Goal: Information Seeking & Learning: Learn about a topic

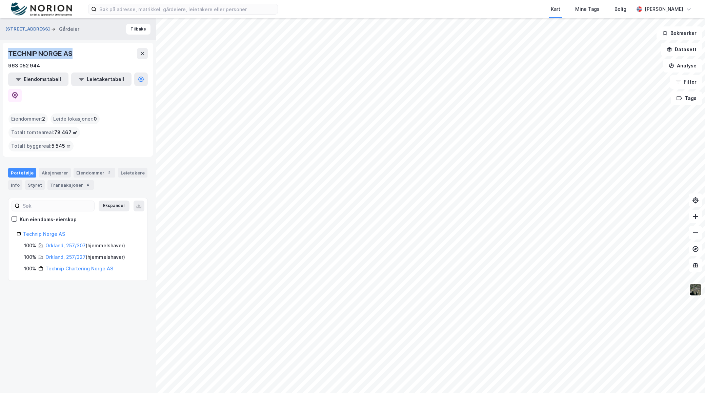
click at [22, 27] on button "[STREET_ADDRESS]" at bounding box center [28, 29] width 46 height 7
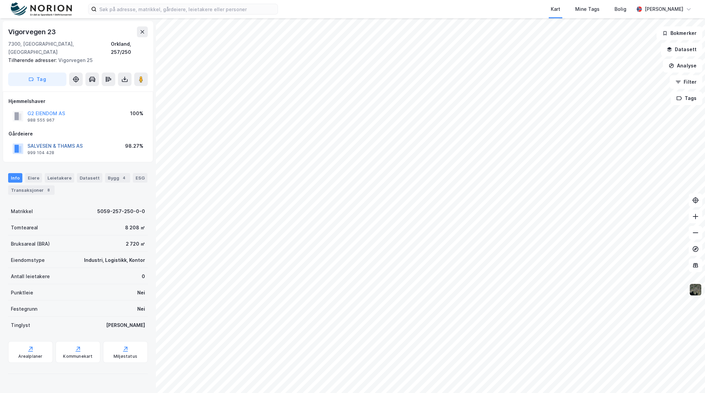
click at [0, 0] on button "SALVESEN & THAMS AS" at bounding box center [0, 0] width 0 height 0
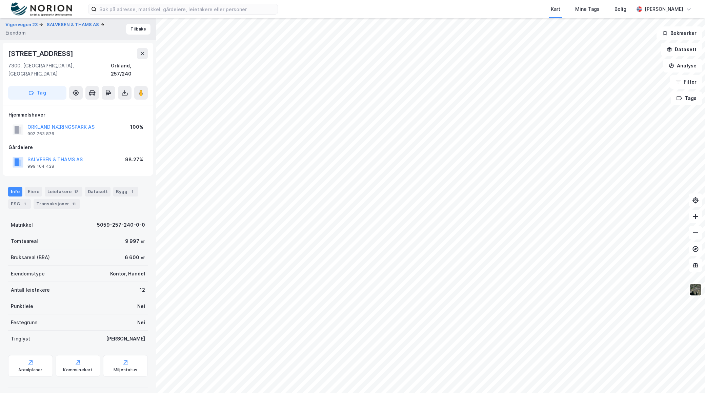
click at [43, 123] on div "ORKLAND NÆRINGSPARK AS" at bounding box center [60, 127] width 67 height 8
click at [0, 0] on button "ORKLAND NÆRINGSPARK AS" at bounding box center [0, 0] width 0 height 0
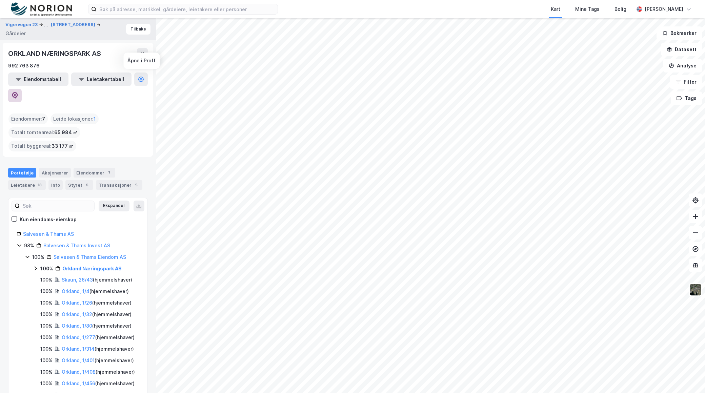
click at [18, 92] on icon at bounding box center [15, 95] width 7 height 7
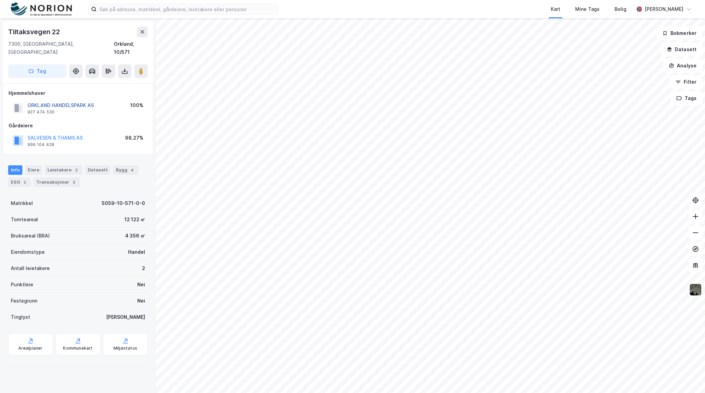
click at [0, 0] on button "ORKLAND HANDELSPARK AS" at bounding box center [0, 0] width 0 height 0
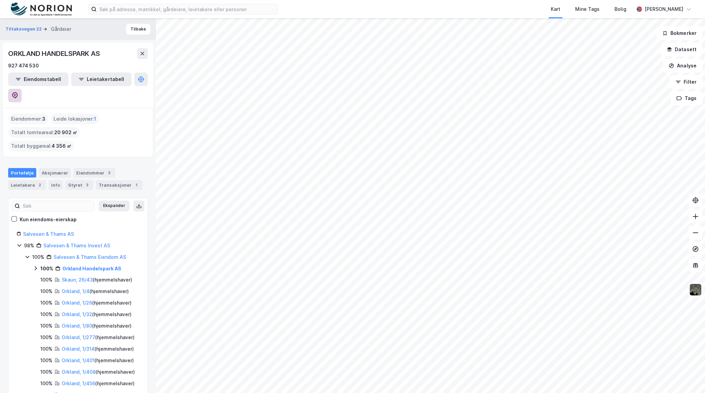
click at [18, 92] on icon at bounding box center [15, 95] width 7 height 7
